Goal: Task Accomplishment & Management: Use online tool/utility

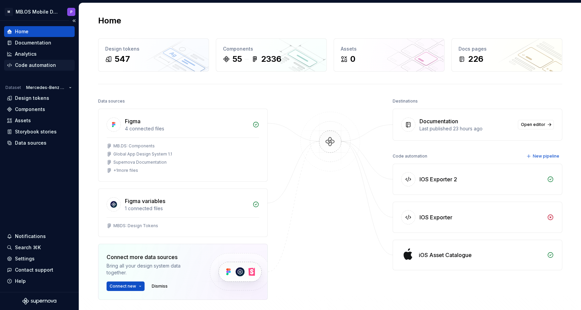
click at [61, 64] on div "Code automation" at bounding box center [39, 65] width 65 height 7
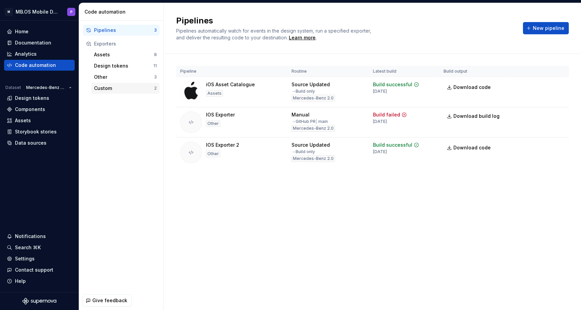
click at [118, 85] on div "Custom" at bounding box center [124, 88] width 60 height 7
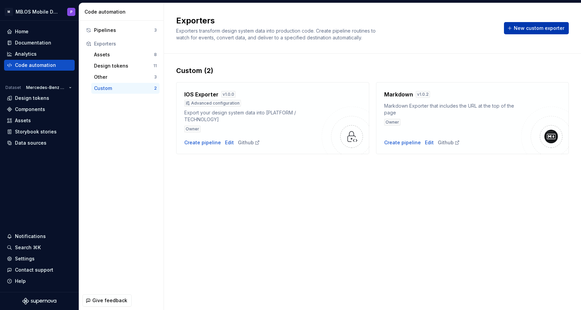
click at [525, 29] on span "New custom exporter" at bounding box center [539, 28] width 51 height 7
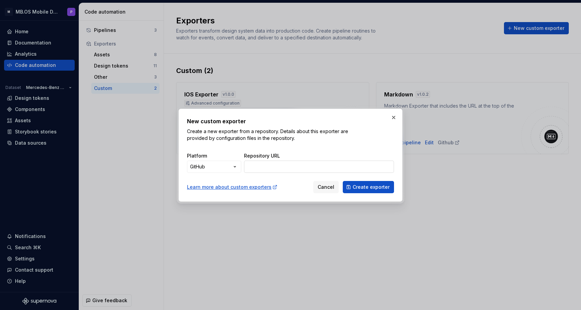
click at [257, 168] on input "Repository URL" at bounding box center [319, 167] width 150 height 12
paste input "[URL][DOMAIN_NAME]"
type input "[URL][DOMAIN_NAME]"
click at [397, 116] on button "button" at bounding box center [394, 118] width 10 height 10
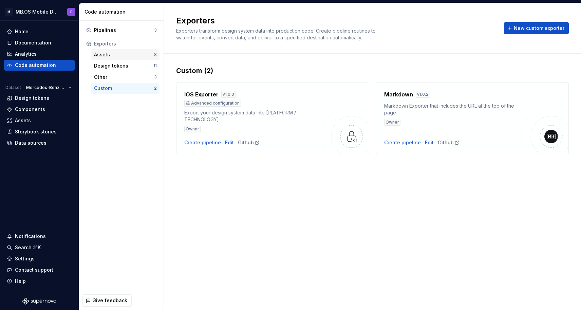
click at [126, 55] on div "Assets" at bounding box center [124, 54] width 60 height 7
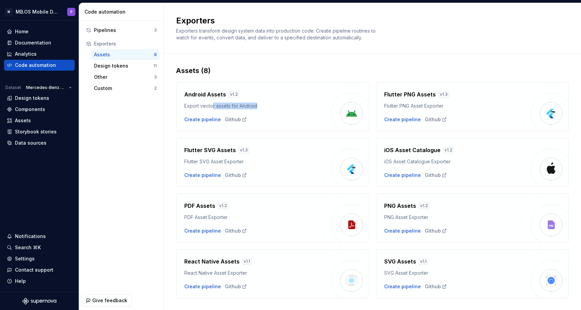
drag, startPoint x: 211, startPoint y: 104, endPoint x: 285, endPoint y: 105, distance: 73.7
click at [285, 105] on div "Export vector assets for Android" at bounding box center [252, 106] width 137 height 7
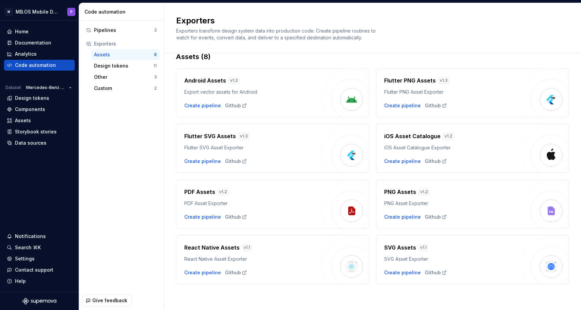
scroll to position [14, 0]
click at [116, 62] on div "Design tokens" at bounding box center [123, 65] width 59 height 7
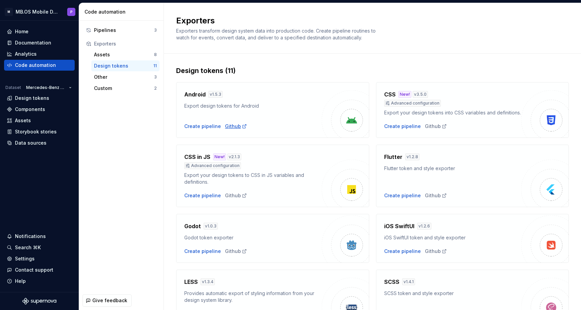
click at [236, 124] on div "Github" at bounding box center [236, 126] width 22 height 7
click at [108, 75] on div "Other" at bounding box center [124, 77] width 60 height 7
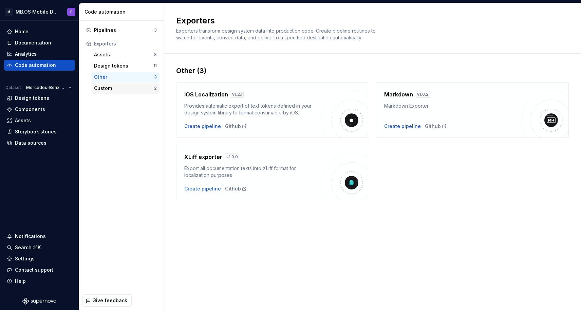
click at [131, 86] on div "Custom" at bounding box center [124, 88] width 60 height 7
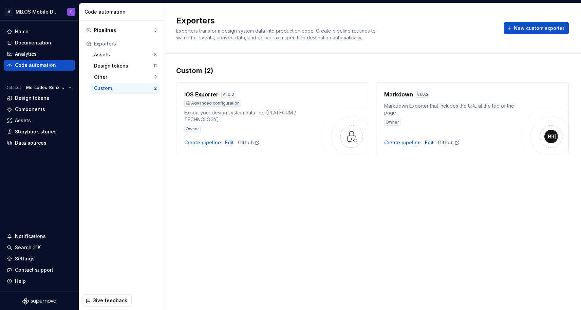
click at [200, 95] on h4 "IOS Exporter" at bounding box center [201, 94] width 34 height 8
click at [204, 96] on h4 "IOS Exporter" at bounding box center [201, 94] width 34 height 8
click at [248, 144] on div "Github" at bounding box center [249, 142] width 22 height 7
click at [526, 29] on span "New custom exporter" at bounding box center [539, 28] width 51 height 7
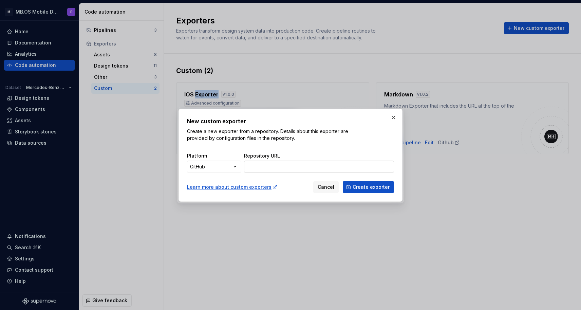
click at [270, 168] on input "Repository URL" at bounding box center [319, 167] width 150 height 12
paste input "[URL][DOMAIN_NAME]"
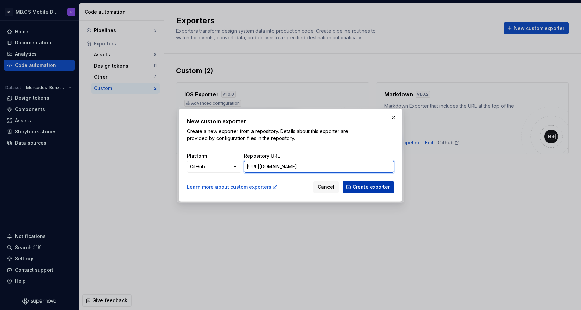
type input "[URL][DOMAIN_NAME]"
click at [387, 190] on span "Create exporter" at bounding box center [371, 187] width 37 height 7
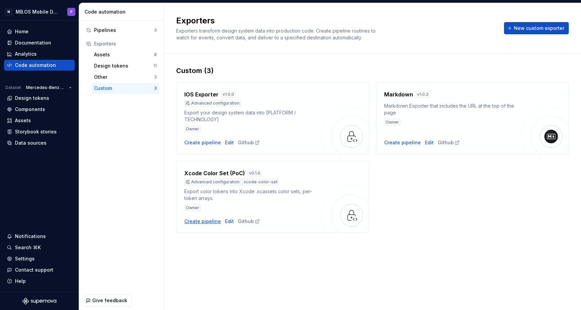
click at [208, 220] on div "Create pipeline" at bounding box center [202, 221] width 37 height 7
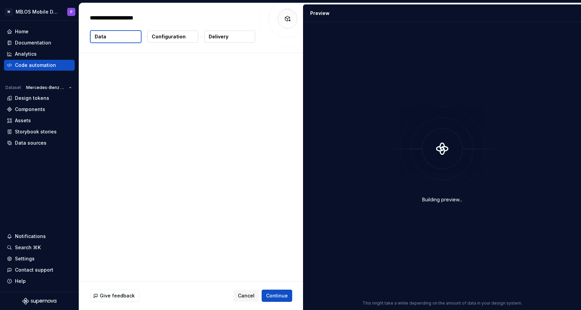
type textarea "*"
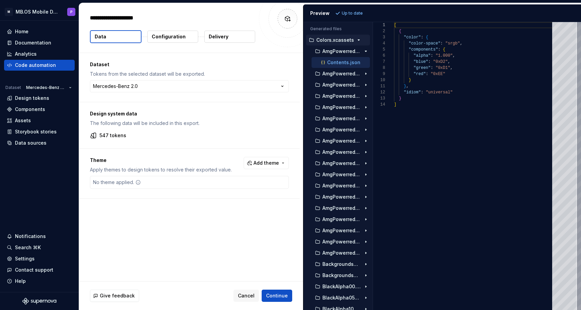
click at [342, 42] on p "Colors.xcassets" at bounding box center [335, 39] width 38 height 5
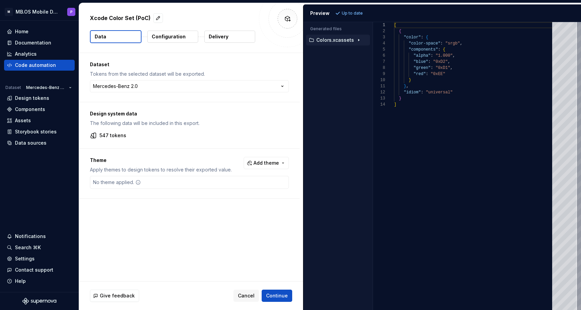
click at [351, 37] on button "Colors.xcassets" at bounding box center [338, 39] width 64 height 7
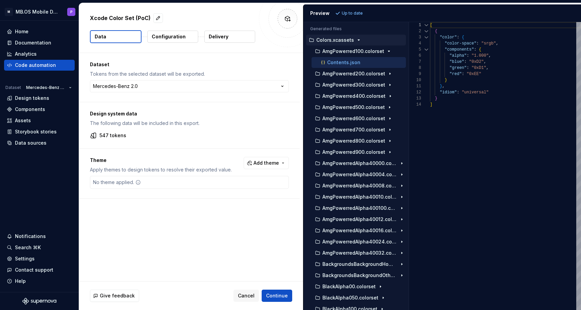
click at [409, 56] on div "Generated files Accessibility guide for tree . Navigate the tree with the arrow…" at bounding box center [442, 166] width 278 height 288
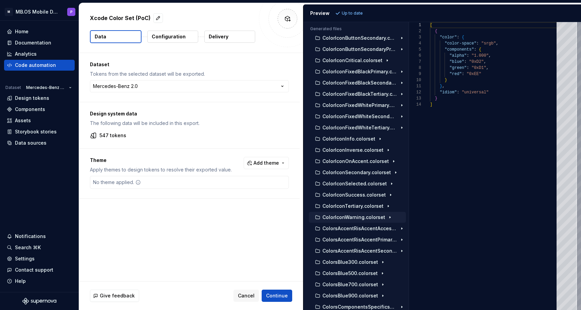
scroll to position [1671, 0]
click at [391, 162] on icon "button" at bounding box center [393, 161] width 5 height 5
click at [370, 173] on div "Contents.json" at bounding box center [363, 172] width 86 height 7
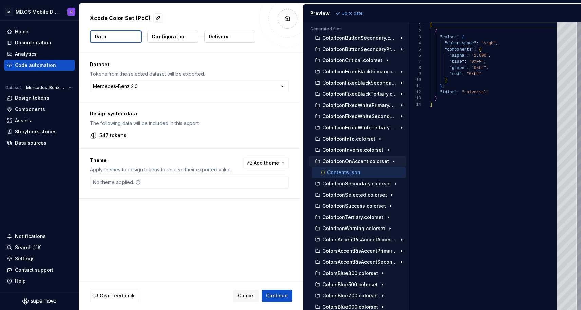
click at [353, 173] on p "Contents.json" at bounding box center [343, 172] width 33 height 5
click at [347, 128] on p "ColorIconFixedWhiteTertiary.colorset" at bounding box center [359, 127] width 75 height 5
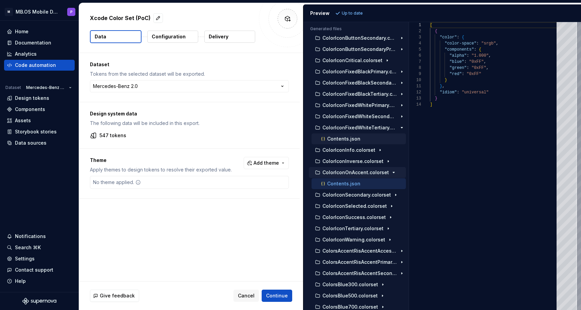
click at [360, 138] on div "Contents.json" at bounding box center [363, 138] width 86 height 7
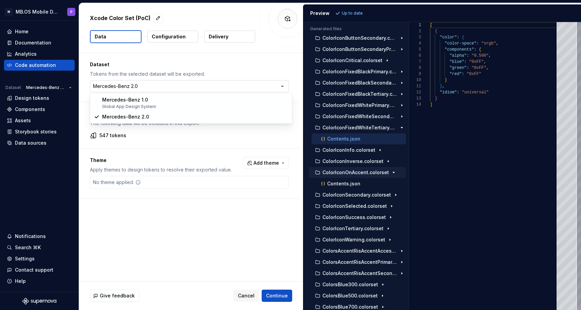
click at [221, 87] on html "**********" at bounding box center [290, 155] width 581 height 310
click at [261, 160] on span "Add theme" at bounding box center [266, 163] width 25 height 7
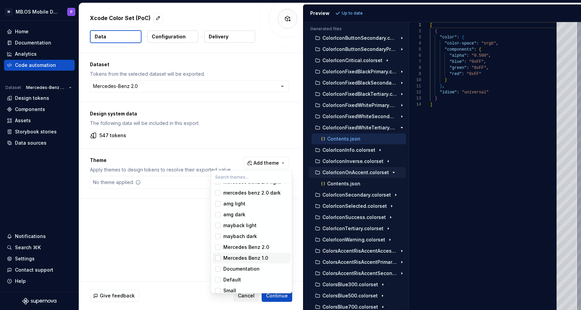
scroll to position [19, 0]
click at [248, 213] on div "amg light" at bounding box center [255, 214] width 64 height 7
click at [220, 223] on div "Suggestions" at bounding box center [217, 225] width 5 height 5
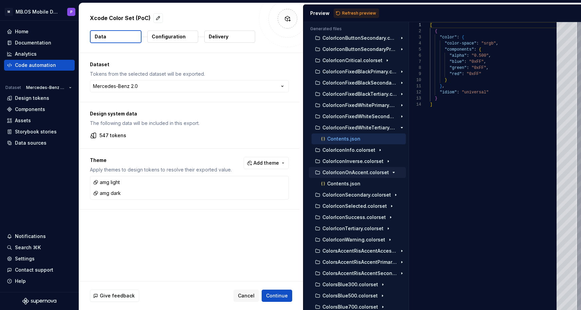
click at [161, 233] on html "**********" at bounding box center [290, 155] width 581 height 310
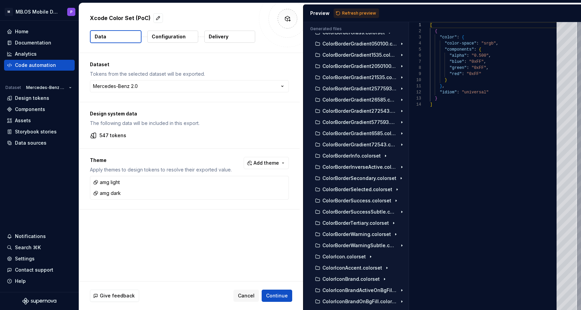
scroll to position [1106, 0]
click at [351, 12] on span "Refresh preview" at bounding box center [359, 13] width 34 height 5
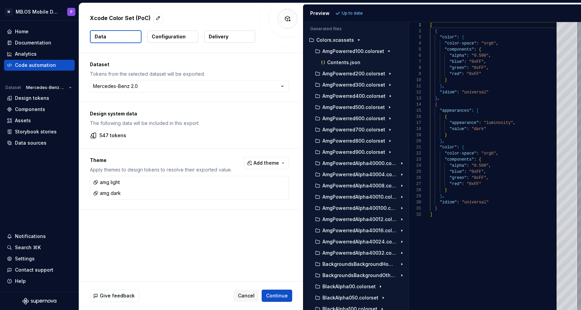
scroll to position [0, 0]
click at [365, 63] on div "Contents.json" at bounding box center [363, 62] width 86 height 7
click at [387, 73] on icon "button" at bounding box center [389, 73] width 5 height 5
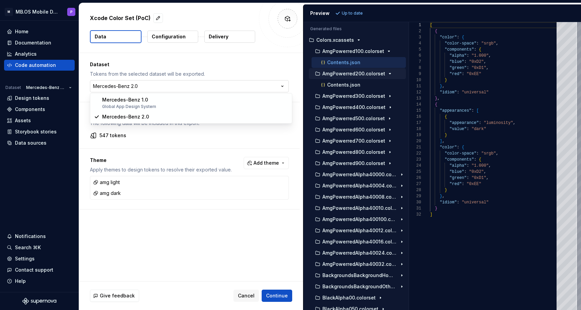
click at [283, 83] on html "**********" at bounding box center [290, 155] width 581 height 310
click at [283, 86] on html "**********" at bounding box center [290, 155] width 581 height 310
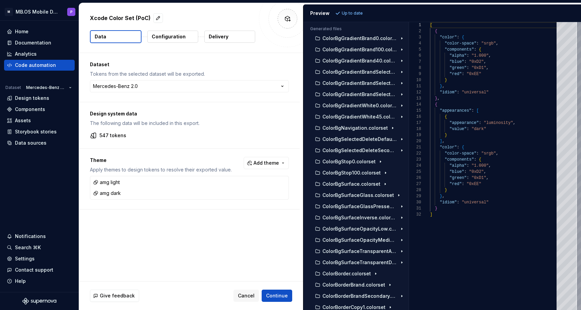
scroll to position [1037, 0]
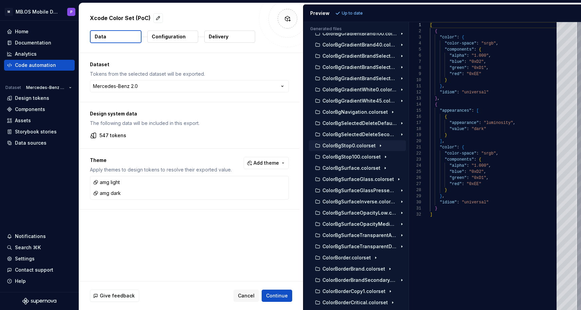
click at [371, 145] on p "ColorBgStop0.colorset" at bounding box center [348, 145] width 53 height 5
click at [364, 157] on div "Contents.json" at bounding box center [363, 156] width 86 height 7
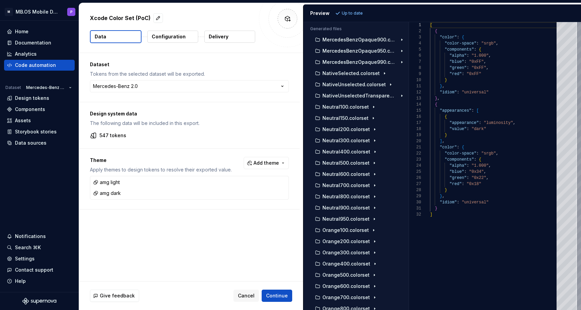
scroll to position [4818, 0]
click at [357, 150] on p "Neutral400.colorset" at bounding box center [346, 150] width 48 height 5
click at [349, 163] on p "Contents.json" at bounding box center [343, 161] width 33 height 5
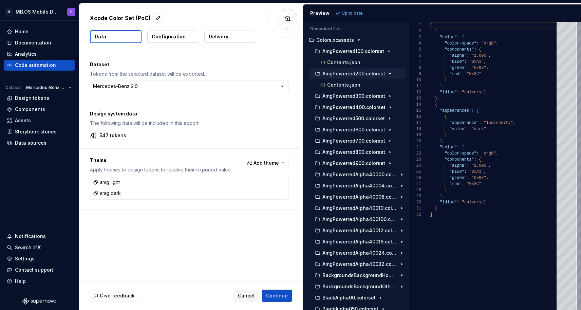
scroll to position [0, 0]
click at [355, 61] on p "Contents.json" at bounding box center [343, 62] width 33 height 5
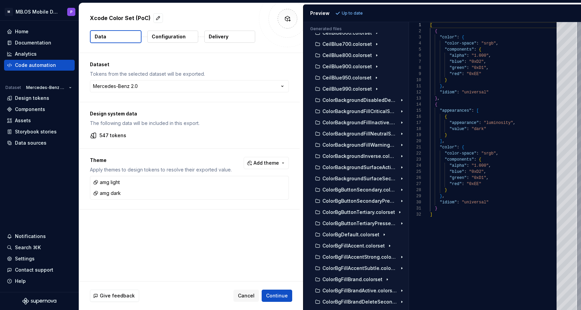
scroll to position [553, 0]
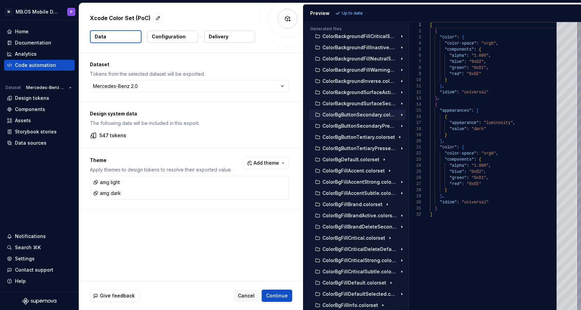
click at [362, 114] on p "ColorBgButtonSecondary.colorset" at bounding box center [359, 114] width 75 height 5
click at [357, 136] on p "ColorBgButtonSecondaryPressed.colorset" at bounding box center [359, 136] width 75 height 5
click at [354, 124] on p "Contents.json" at bounding box center [343, 125] width 33 height 5
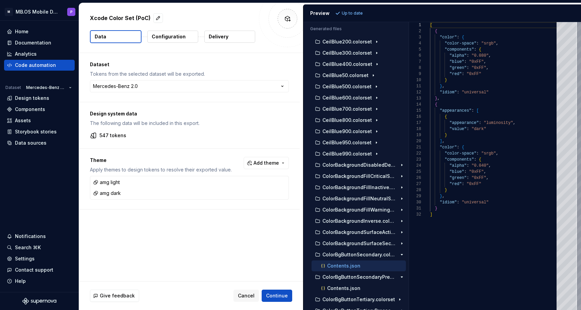
scroll to position [405, 0]
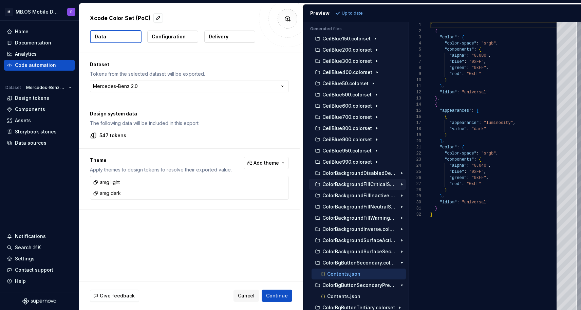
click at [355, 185] on p "ColorBackgroundFillCriticalSecondary.colorset" at bounding box center [359, 184] width 75 height 5
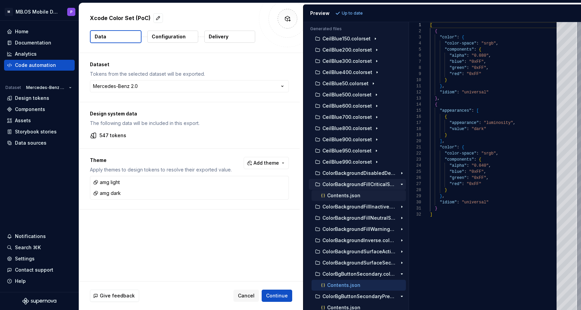
click at [353, 194] on p "Contents.json" at bounding box center [343, 195] width 33 height 5
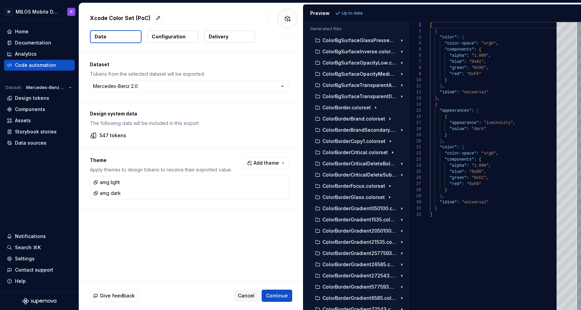
scroll to position [1234, 0]
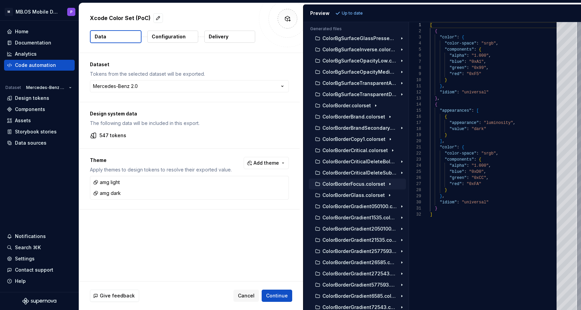
click at [352, 184] on p "ColorBorderFocus.colorset" at bounding box center [353, 183] width 63 height 5
click at [343, 194] on p "Contents.json" at bounding box center [343, 194] width 33 height 5
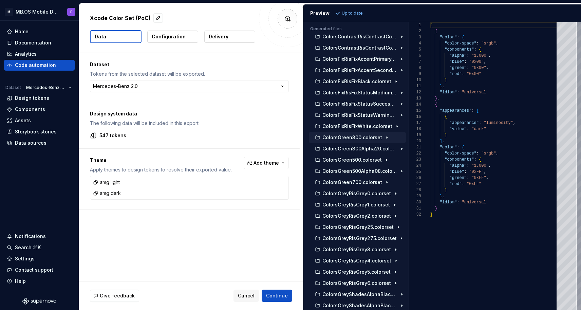
click at [348, 136] on p "ColorsGreen300.colorset" at bounding box center [352, 137] width 60 height 5
click at [344, 148] on p "Contents.json" at bounding box center [343, 148] width 33 height 5
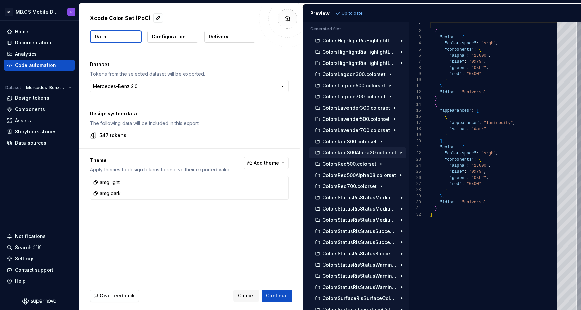
scroll to position [2880, 0]
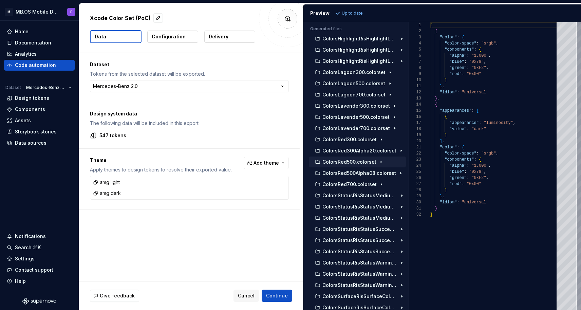
click at [335, 161] on p "ColorsRed500.colorset" at bounding box center [349, 161] width 54 height 5
click at [334, 169] on div "Contents.json" at bounding box center [359, 173] width 94 height 11
click at [335, 172] on p "Contents.json" at bounding box center [343, 172] width 33 height 5
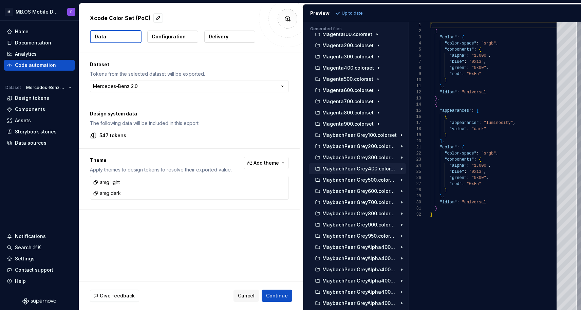
scroll to position [4391, 0]
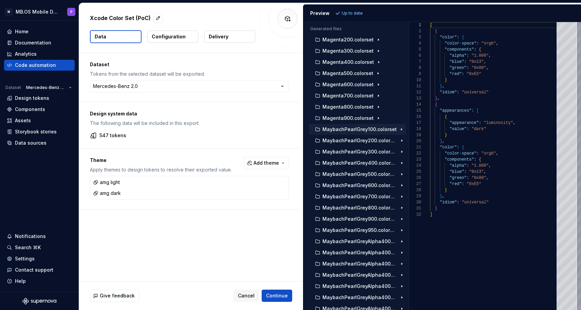
click at [364, 131] on p "MaybachPearlGrey100.colorset" at bounding box center [359, 129] width 74 height 5
click at [357, 144] on div "Contents.json" at bounding box center [363, 140] width 86 height 7
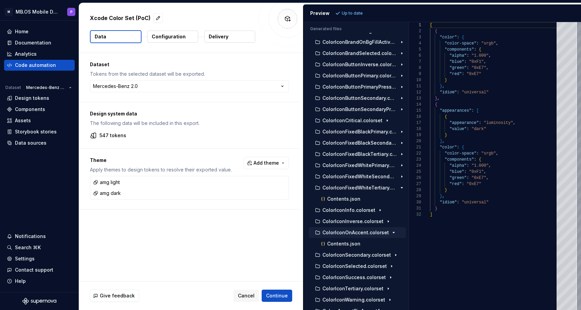
scroll to position [1678, 0]
click at [349, 134] on p "ColorIconFixedBlackPrimary.colorset" at bounding box center [359, 131] width 75 height 5
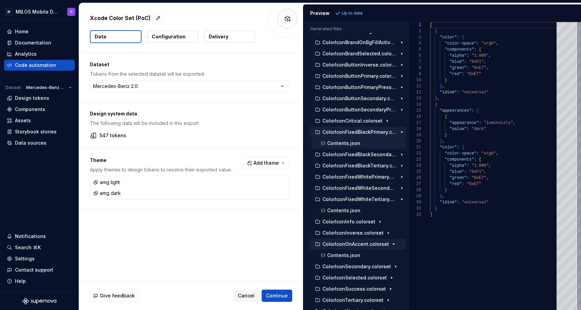
click at [332, 146] on div "Contents.json" at bounding box center [363, 143] width 86 height 7
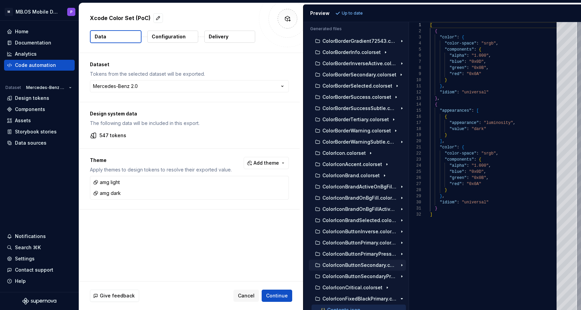
scroll to position [1511, 0]
click at [340, 112] on button "ColorBorderSuccessSubtle.colorset" at bounding box center [357, 108] width 97 height 7
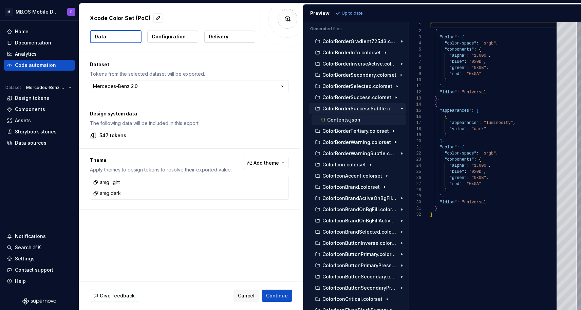
click at [329, 121] on p "Contents.json" at bounding box center [343, 119] width 33 height 5
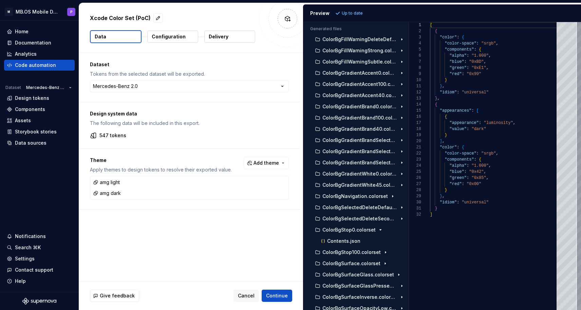
scroll to position [985, 0]
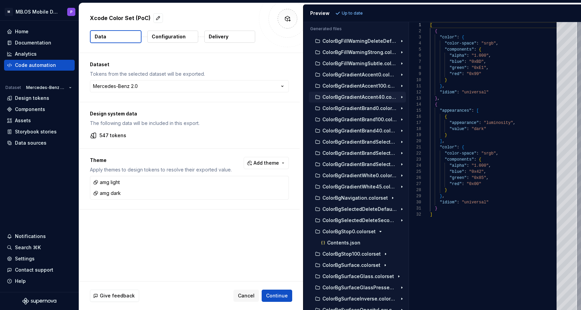
click at [337, 98] on p "ColorBgGradientAccent40.colorset" at bounding box center [359, 96] width 75 height 5
click at [337, 105] on div "Contents.json" at bounding box center [363, 108] width 86 height 7
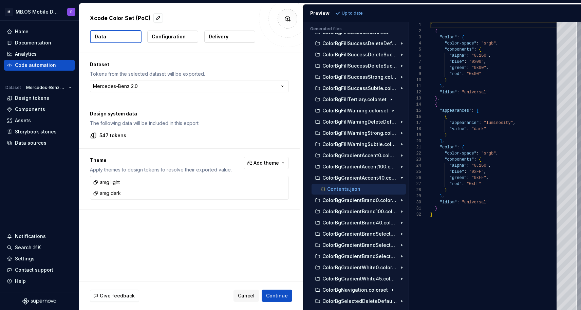
scroll to position [904, 0]
click at [345, 99] on p "ColorBgFillTertiary.colorset" at bounding box center [354, 99] width 64 height 5
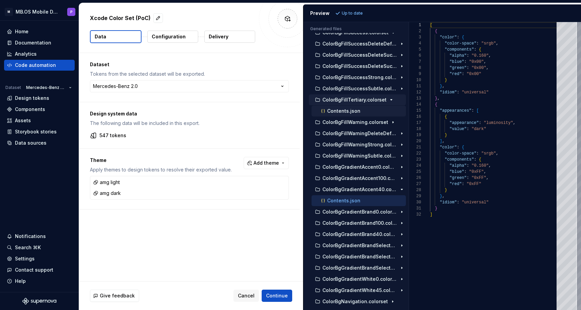
click at [344, 112] on p "Contents.json" at bounding box center [343, 110] width 33 height 5
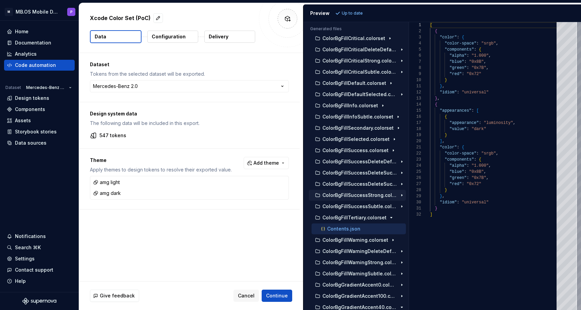
scroll to position [784, 0]
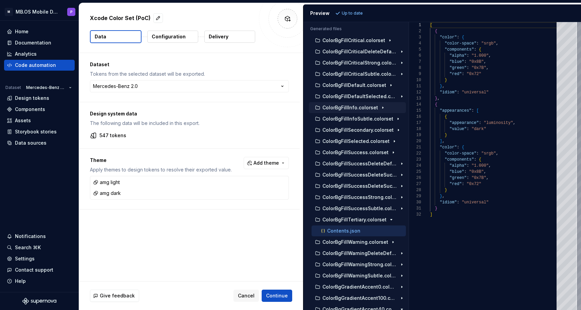
click at [332, 106] on p "ColorBgFillInfo.colorset" at bounding box center [350, 107] width 56 height 5
click at [331, 118] on p "Contents.json" at bounding box center [343, 118] width 33 height 5
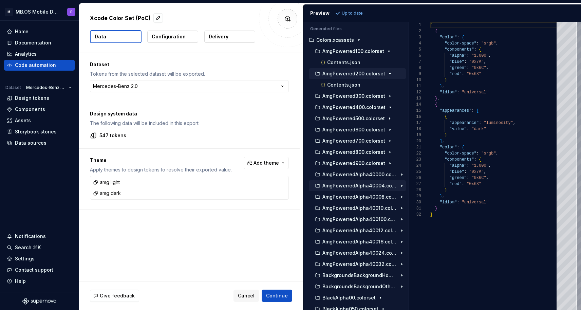
scroll to position [0, 0]
click at [331, 194] on p "AmgPowerredAlpha40008.colorset" at bounding box center [359, 196] width 75 height 5
click at [334, 204] on button "Contents.json" at bounding box center [359, 207] width 94 height 7
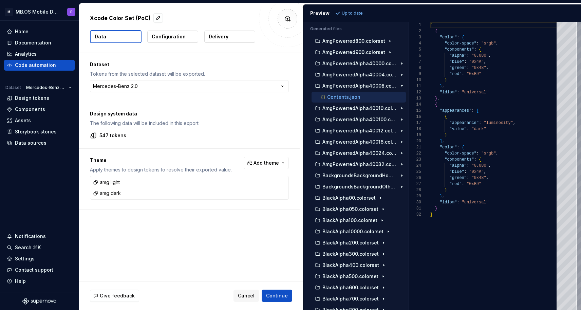
scroll to position [110, 0]
click at [332, 195] on div "BlackAlpha00.colorset" at bounding box center [357, 198] width 97 height 11
click at [340, 201] on button "BlackAlpha00.colorset" at bounding box center [357, 198] width 97 height 7
click at [326, 208] on icon "button" at bounding box center [323, 210] width 7 height 7
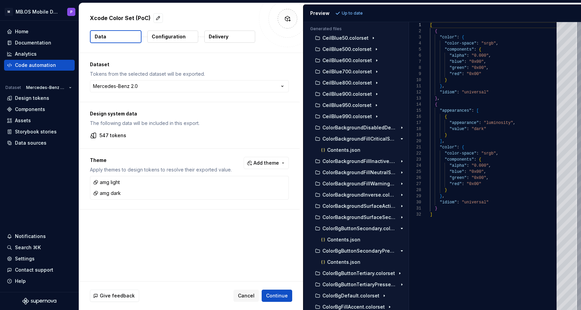
scroll to position [478, 0]
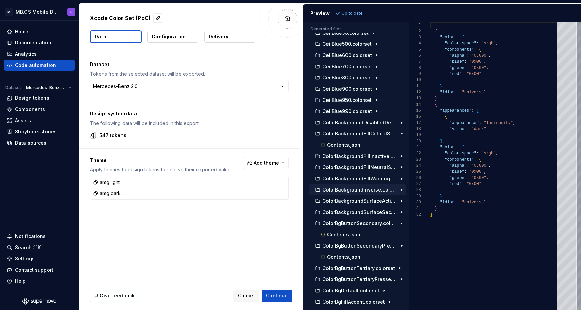
click at [352, 190] on p "ColorBackgroundInverse.colorset" at bounding box center [359, 189] width 75 height 5
click at [345, 200] on p "Contents.json" at bounding box center [343, 200] width 33 height 5
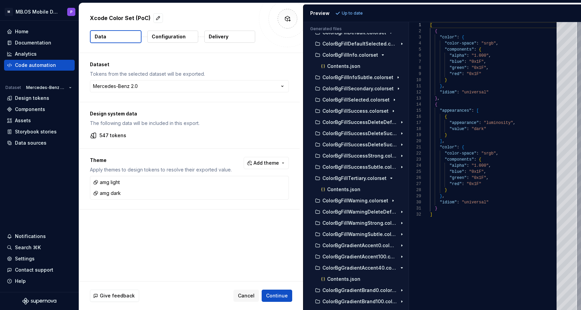
scroll to position [1110, 0]
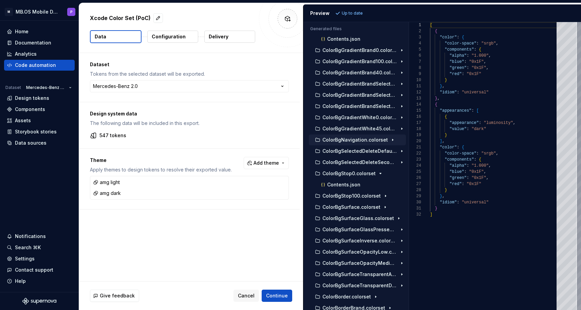
click at [342, 136] on div "ColorBgNavigation.colorset" at bounding box center [357, 139] width 97 height 11
click at [345, 142] on p "ColorBgNavigation.colorset" at bounding box center [355, 139] width 66 height 5
click at [342, 152] on p "Contents.json" at bounding box center [343, 150] width 33 height 5
type textarea "**********"
